Goal: Information Seeking & Learning: Learn about a topic

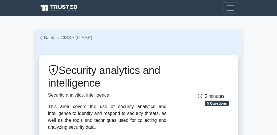
drag, startPoint x: 0, startPoint y: 0, endPoint x: 67, endPoint y: 39, distance: 77.5
click at [67, 39] on link "Back to CISSP (CISSP)" at bounding box center [66, 37] width 54 height 5
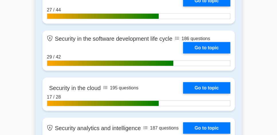
scroll to position [1081, 0]
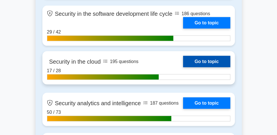
click at [216, 62] on link "Go to topic" at bounding box center [206, 61] width 47 height 11
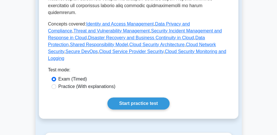
scroll to position [278, 0]
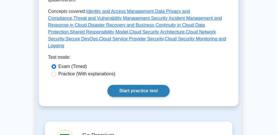
click at [138, 85] on link "Start practice test" at bounding box center [139, 91] width 62 height 12
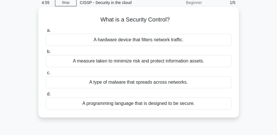
scroll to position [33, 0]
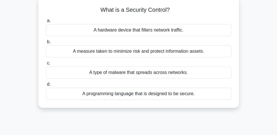
click at [150, 54] on div "A measure taken to minimize risk and protect information assets." at bounding box center [139, 51] width 186 height 12
click at [46, 44] on input "b. A measure taken to minimize risk and protect information assets." at bounding box center [46, 42] width 0 height 4
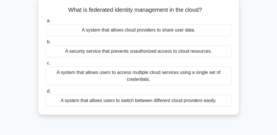
click at [158, 77] on div "A system that allows users to access multiple cloud services using a single set…" at bounding box center [139, 76] width 186 height 19
click at [46, 65] on input "c. A system that allows users to access multiple cloud services using a single …" at bounding box center [46, 63] width 0 height 4
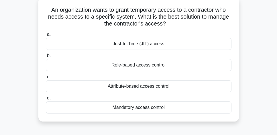
click at [198, 46] on div "Just-In-Time (JIT) access" at bounding box center [139, 44] width 186 height 12
click at [46, 36] on input "a. Just-In-Time (JIT) access" at bounding box center [46, 35] width 0 height 4
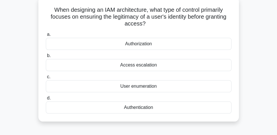
click at [147, 108] on div "Authentication" at bounding box center [139, 108] width 186 height 12
click at [46, 100] on input "d. Authentication" at bounding box center [46, 98] width 0 height 4
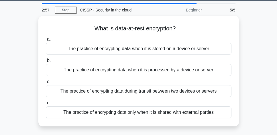
scroll to position [16, 0]
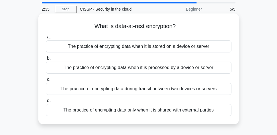
click at [224, 49] on div "The practice of encrypting data when it is stored on a device or server" at bounding box center [139, 46] width 186 height 12
click at [46, 39] on input "a. The practice of encrypting data when it is stored on a device or server" at bounding box center [46, 37] width 0 height 4
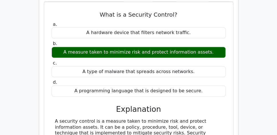
scroll to position [524, 0]
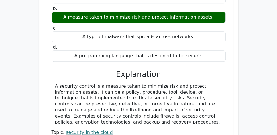
click at [150, 83] on div "A security control is a measure taken to minimize risk and protect information …" at bounding box center [138, 104] width 167 height 42
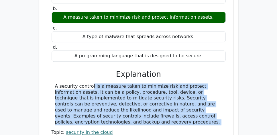
click at [150, 83] on div "A security control is a measure taken to minimize risk and protect information …" at bounding box center [138, 104] width 167 height 42
click at [157, 83] on div "A security control is a measure taken to minimize risk and protect information …" at bounding box center [138, 104] width 167 height 42
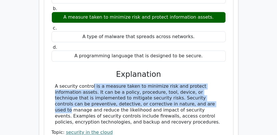
drag, startPoint x: 53, startPoint y: 57, endPoint x: 150, endPoint y: 78, distance: 99.4
click at [150, 83] on div "A security control is a measure taken to minimize risk and protect information …" at bounding box center [139, 104] width 174 height 42
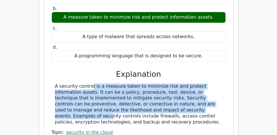
click at [168, 84] on div "A security control is a measure taken to minimize risk and protect information …" at bounding box center [138, 104] width 167 height 42
click at [145, 96] on div "A security control is a measure taken to minimize risk and protect information …" at bounding box center [138, 104] width 167 height 42
copy div "A security control is a measure taken to minimize risk and protect information …"
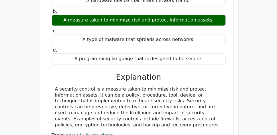
click at [262, 61] on main "Go Premium CISSP Preparation Package (2025) 5693 Superior-grade CISSP practice …" at bounding box center [138, 0] width 277 height 1017
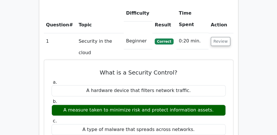
scroll to position [426, 0]
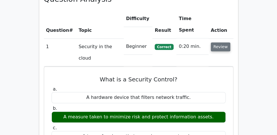
click at [223, 42] on button "Review" at bounding box center [221, 46] width 20 height 9
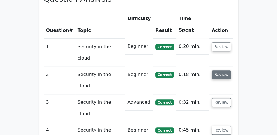
click at [224, 70] on button "Review" at bounding box center [222, 74] width 20 height 9
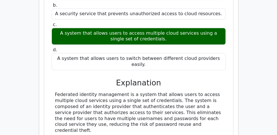
scroll to position [557, 0]
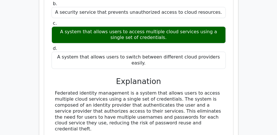
click at [178, 90] on div "Federated identity management is a system that allows users to access multiple …" at bounding box center [138, 111] width 167 height 42
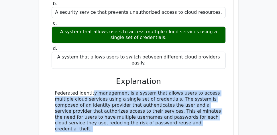
click at [178, 90] on div "Federated identity management is a system that allows users to access multiple …" at bounding box center [138, 111] width 167 height 42
copy div "Federated identity management is a system that allows users to access multiple …"
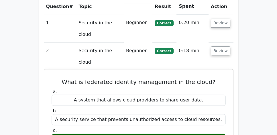
scroll to position [442, 0]
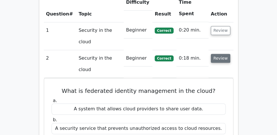
click at [221, 54] on button "Review" at bounding box center [221, 58] width 20 height 9
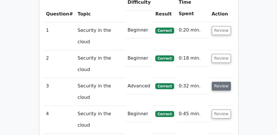
click at [220, 82] on button "Review" at bounding box center [222, 86] width 20 height 9
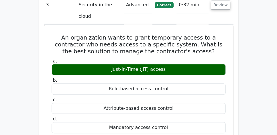
scroll to position [524, 0]
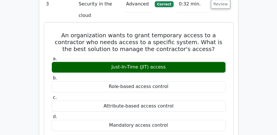
drag, startPoint x: 60, startPoint y: 8, endPoint x: 183, endPoint y: 98, distance: 152.5
click at [183, 98] on div "An organization wants to grant temporary access to a contractor who needs acces…" at bounding box center [138, 131] width 185 height 213
copy div "An organization wants to grant temporary access to a contractor who needs acces…"
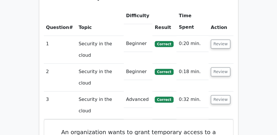
scroll to position [426, 0]
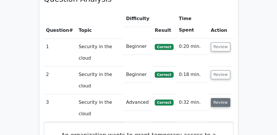
click at [221, 98] on button "Review" at bounding box center [221, 102] width 20 height 9
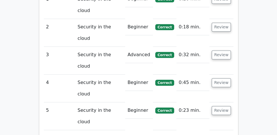
scroll to position [475, 0]
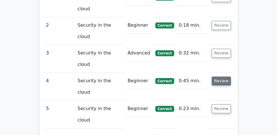
click at [222, 77] on button "Review" at bounding box center [222, 81] width 20 height 9
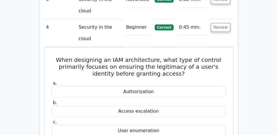
scroll to position [531, 0]
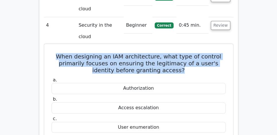
drag, startPoint x: 51, startPoint y: 30, endPoint x: 217, endPoint y: 42, distance: 166.5
click at [217, 53] on h5 "When designing an IAM architecture, what type of control primarily focuses on e…" at bounding box center [139, 63] width 176 height 21
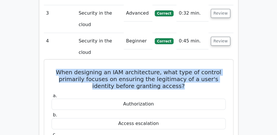
scroll to position [514, 0]
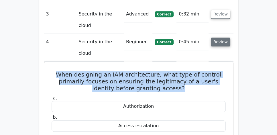
click at [218, 38] on button "Review" at bounding box center [221, 42] width 20 height 9
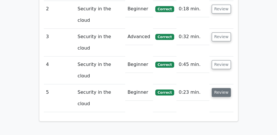
click at [221, 88] on button "Review" at bounding box center [222, 92] width 20 height 9
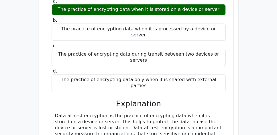
scroll to position [639, 0]
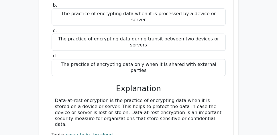
click at [162, 98] on div "Data-at-rest encryption is the practice of encrypting data when it is stored on…" at bounding box center [138, 113] width 167 height 30
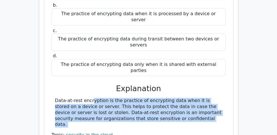
click at [162, 98] on div "Data-at-rest encryption is the practice of encrypting data when it is stored on…" at bounding box center [138, 113] width 167 height 30
copy div "Data-at-rest encryption is the practice of encrypting data when it is stored on…"
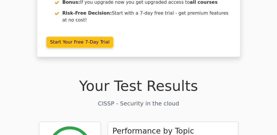
scroll to position [196, 0]
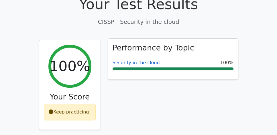
click at [143, 60] on link "Security in the cloud" at bounding box center [136, 62] width 47 height 5
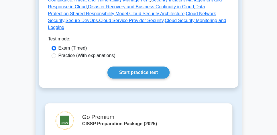
scroll to position [311, 0]
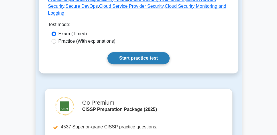
click at [149, 52] on link "Start practice test" at bounding box center [139, 58] width 62 height 12
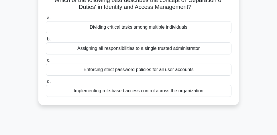
scroll to position [33, 0]
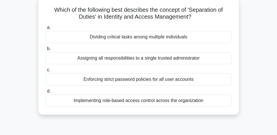
click at [190, 37] on div "Dividing critical tasks among multiple individuals" at bounding box center [139, 37] width 186 height 12
click at [46, 30] on input "a. Dividing critical tasks among multiple individuals" at bounding box center [46, 28] width 0 height 4
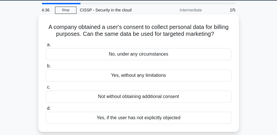
scroll to position [16, 0]
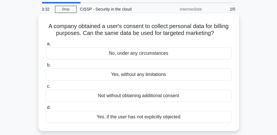
click at [181, 55] on div "No, under any circumstances" at bounding box center [139, 53] width 186 height 12
click at [46, 46] on input "a. No, under any circumstances" at bounding box center [46, 44] width 0 height 4
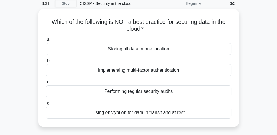
scroll to position [33, 0]
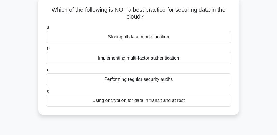
click at [182, 40] on div "Storing all data in one location" at bounding box center [139, 37] width 186 height 12
click at [46, 30] on input "a. Storing all data in one location" at bounding box center [46, 28] width 0 height 4
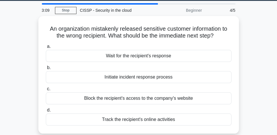
scroll to position [16, 0]
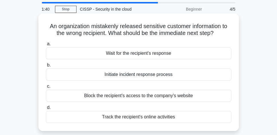
click at [186, 77] on div "Initiate incident response process" at bounding box center [139, 75] width 186 height 12
click at [46, 67] on input "b. Initiate incident response process" at bounding box center [46, 65] width 0 height 4
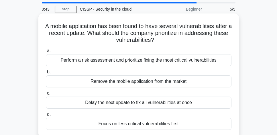
click at [207, 62] on div "Perform a risk assessment and prioritize fixing the most critical vulnerabiliti…" at bounding box center [139, 60] width 186 height 12
click at [46, 53] on input "a. Perform a risk assessment and prioritize fixing the most critical vulnerabil…" at bounding box center [46, 51] width 0 height 4
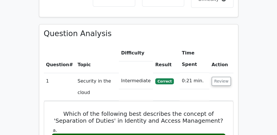
scroll to position [393, 0]
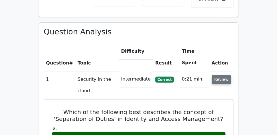
click at [228, 75] on button "Review" at bounding box center [222, 79] width 20 height 9
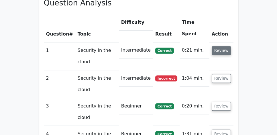
scroll to position [426, 0]
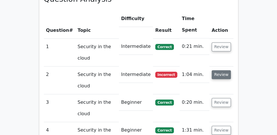
click at [223, 70] on button "Review" at bounding box center [222, 74] width 20 height 9
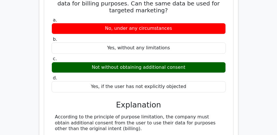
scroll to position [536, 0]
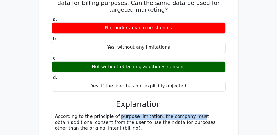
drag, startPoint x: 84, startPoint y: 101, endPoint x: 158, endPoint y: 101, distance: 73.7
click at [158, 114] on div "According to the principle of purpose limitation, the company must obtain addit…" at bounding box center [138, 123] width 167 height 18
copy div "the principle of purpose limitation"
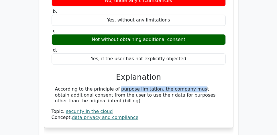
scroll to position [568, 0]
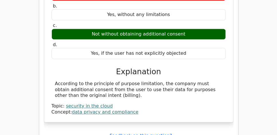
click at [147, 81] on div "According to the principle of purpose limitation, the company must obtain addit…" at bounding box center [138, 90] width 167 height 18
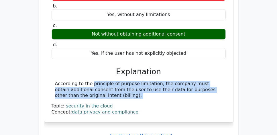
click at [147, 81] on div "According to the principle of purpose limitation, the company must obtain addit…" at bounding box center [138, 90] width 167 height 18
copy div "According to the principle of purpose limitation, the company must obtain addit…"
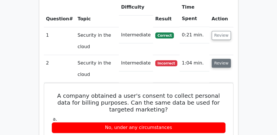
click at [217, 59] on button "Review" at bounding box center [222, 63] width 20 height 9
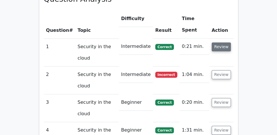
click at [220, 42] on button "Review" at bounding box center [222, 46] width 20 height 9
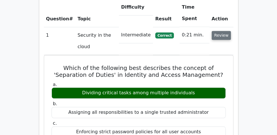
click at [219, 31] on button "Review" at bounding box center [222, 35] width 20 height 9
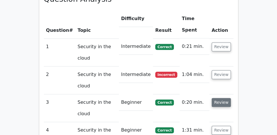
click at [224, 98] on button "Review" at bounding box center [222, 102] width 20 height 9
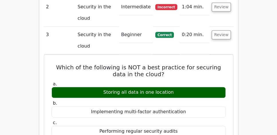
scroll to position [492, 0]
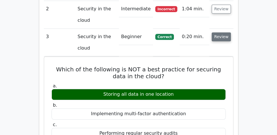
click at [219, 32] on button "Review" at bounding box center [222, 36] width 20 height 9
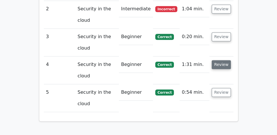
click at [223, 60] on button "Review" at bounding box center [222, 64] width 20 height 9
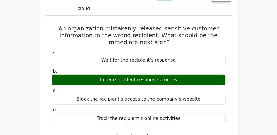
scroll to position [557, 0]
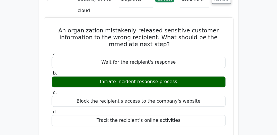
drag, startPoint x: 60, startPoint y: 15, endPoint x: 182, endPoint y: 104, distance: 151.3
click at [182, 104] on div "An organization mistakenly released sensitive customer information to the wrong…" at bounding box center [138, 126] width 185 height 213
copy div "An organization mistakenly released sensitive customer information to the wrong…"
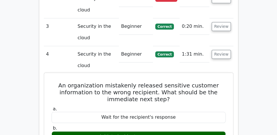
scroll to position [492, 0]
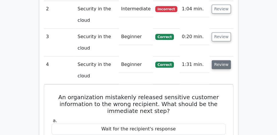
click at [217, 60] on button "Review" at bounding box center [222, 64] width 20 height 9
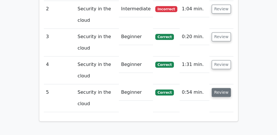
click at [221, 88] on button "Review" at bounding box center [222, 92] width 20 height 9
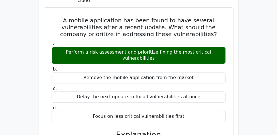
scroll to position [590, 0]
